Goal: Find specific page/section: Find specific page/section

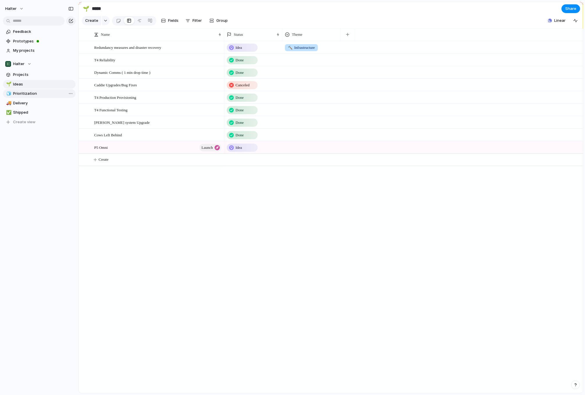
click at [37, 94] on span "Prioritization" at bounding box center [43, 94] width 60 height 6
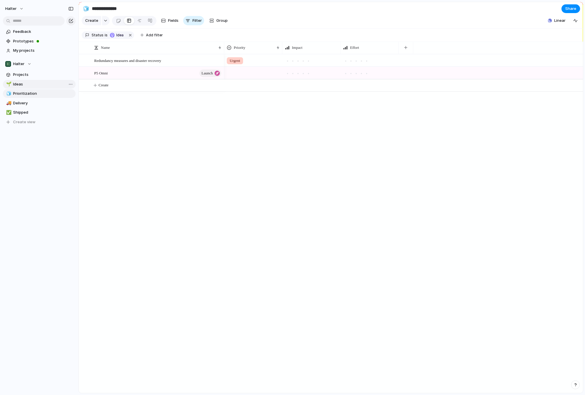
click at [26, 85] on span "Ideas" at bounding box center [43, 84] width 60 height 6
type input "*****"
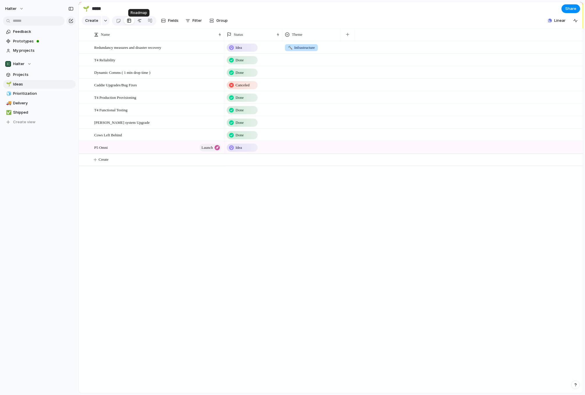
click at [138, 23] on div at bounding box center [139, 20] width 5 height 9
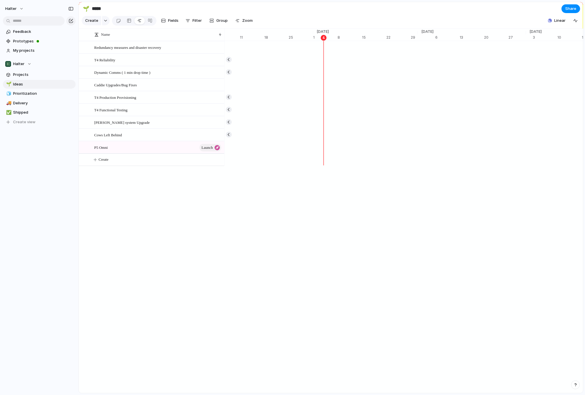
scroll to position [0, 3732]
click at [185, 21] on div "button" at bounding box center [187, 20] width 5 height 5
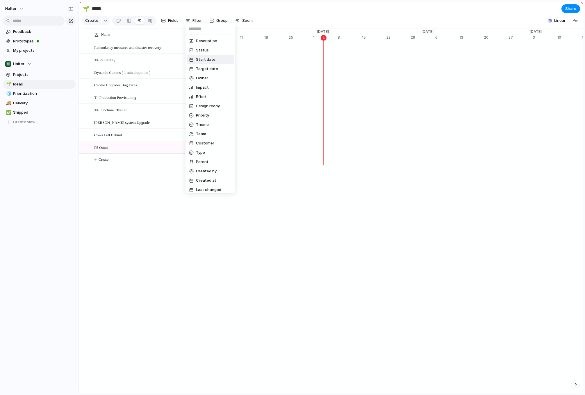
click at [206, 53] on span "Status" at bounding box center [202, 50] width 13 height 6
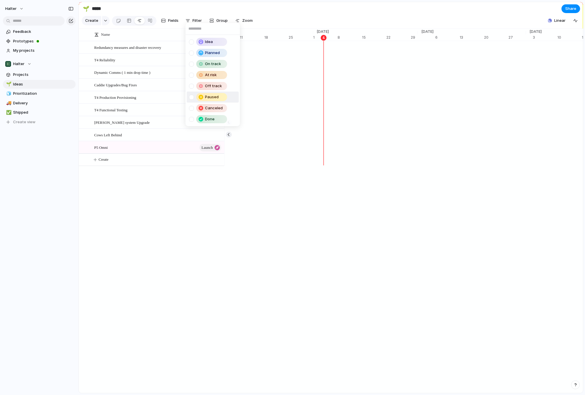
click at [192, 96] on div at bounding box center [191, 97] width 5 height 5
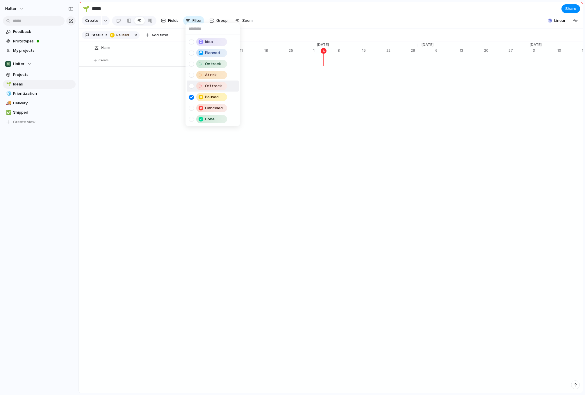
click at [192, 86] on div at bounding box center [191, 86] width 5 height 5
click at [192, 74] on div at bounding box center [191, 75] width 5 height 5
click at [192, 63] on div at bounding box center [191, 64] width 5 height 5
click at [193, 52] on div at bounding box center [191, 53] width 5 height 5
click at [193, 43] on div at bounding box center [191, 42] width 5 height 5
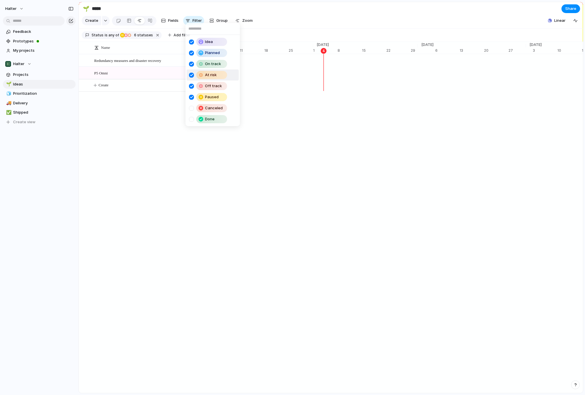
click at [149, 150] on div "Idea Planned On track At risk Off track Paused Canceled Done" at bounding box center [292, 197] width 585 height 395
